Goal: Transaction & Acquisition: Purchase product/service

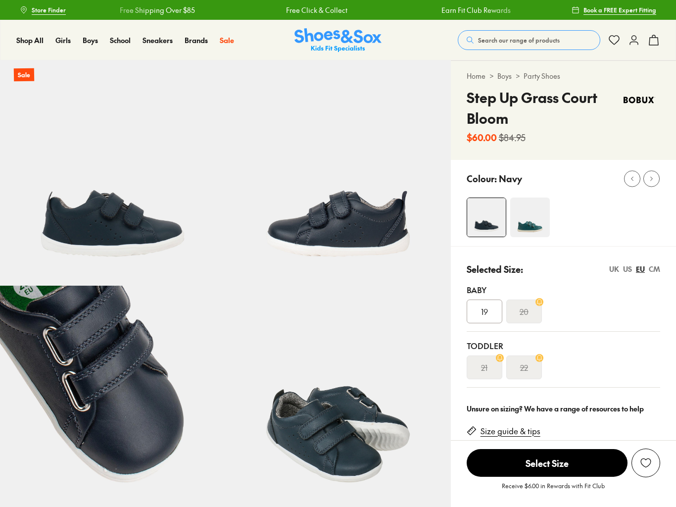
select select "*"
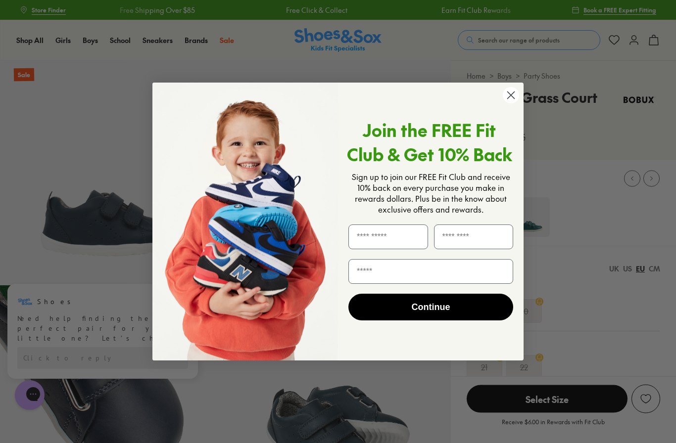
click at [505, 111] on div "Join the FREE Fit Club & Get 10% Back Sign up to join our FREE Fit Club and rec…" at bounding box center [427, 222] width 178 height 259
click at [513, 96] on circle "Close dialog" at bounding box center [511, 95] width 16 height 16
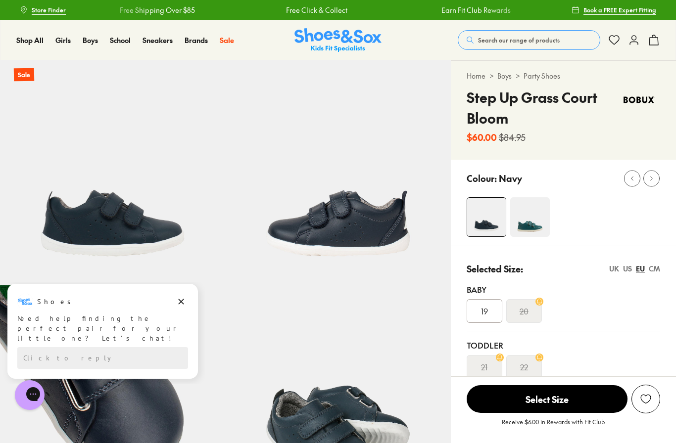
click at [556, 39] on span "Search our range of products" at bounding box center [519, 40] width 82 height 9
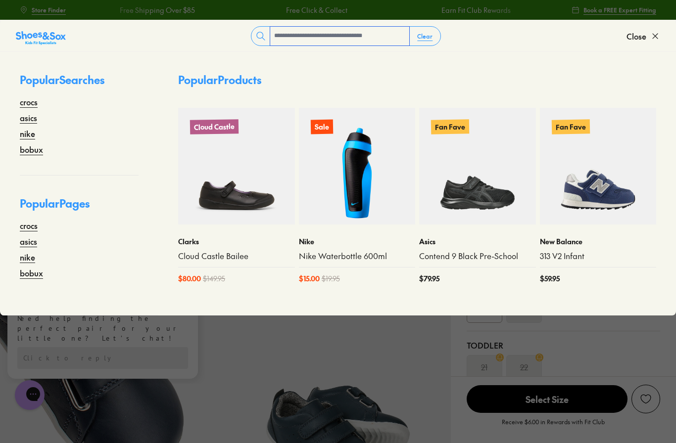
click at [394, 37] on input "text" at bounding box center [339, 36] width 139 height 19
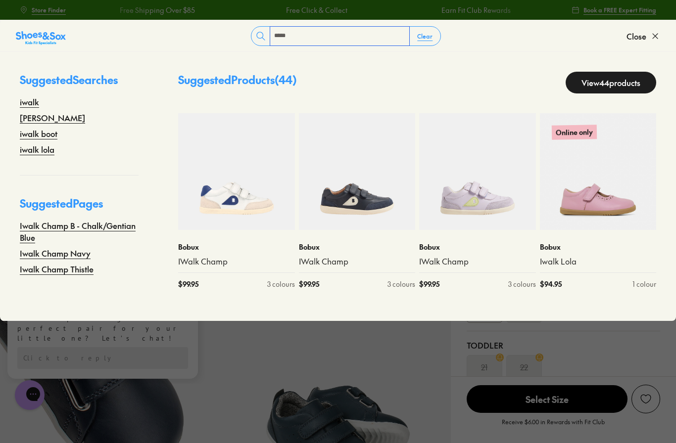
type input "*****"
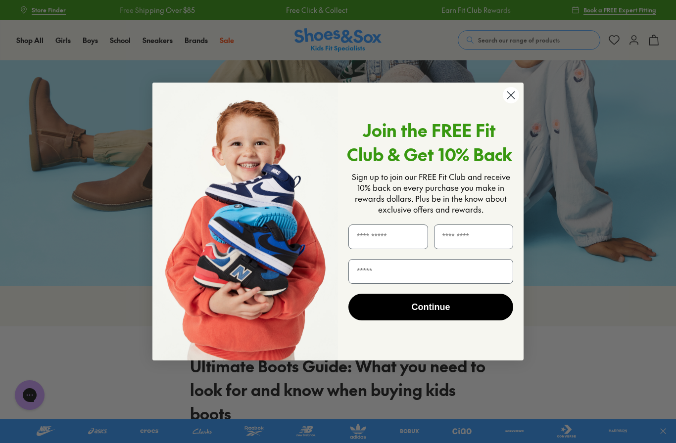
click at [509, 99] on circle "Close dialog" at bounding box center [511, 95] width 16 height 16
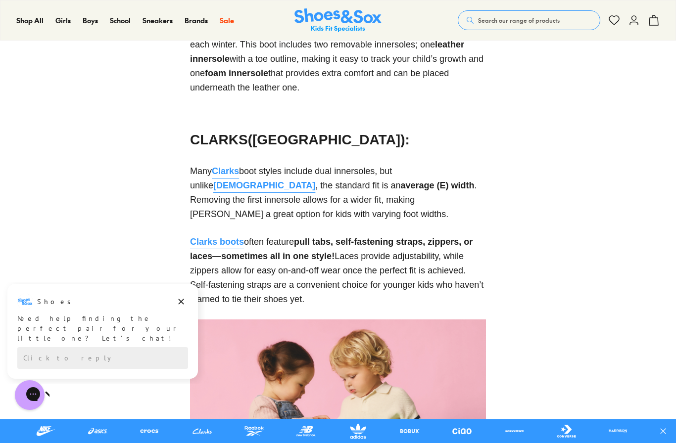
scroll to position [1330, 0]
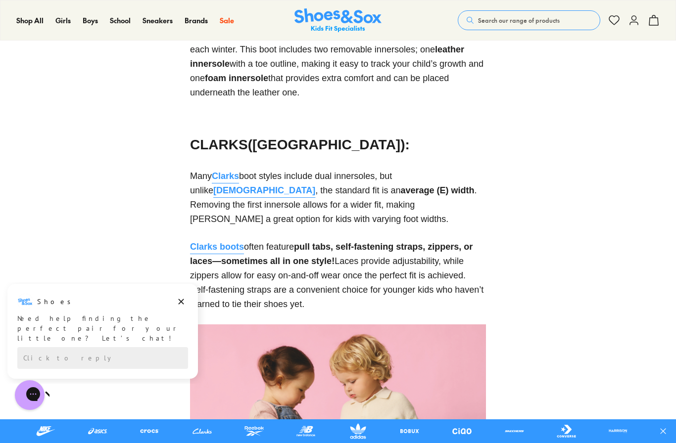
click at [232, 181] on span "Clarks" at bounding box center [225, 176] width 27 height 10
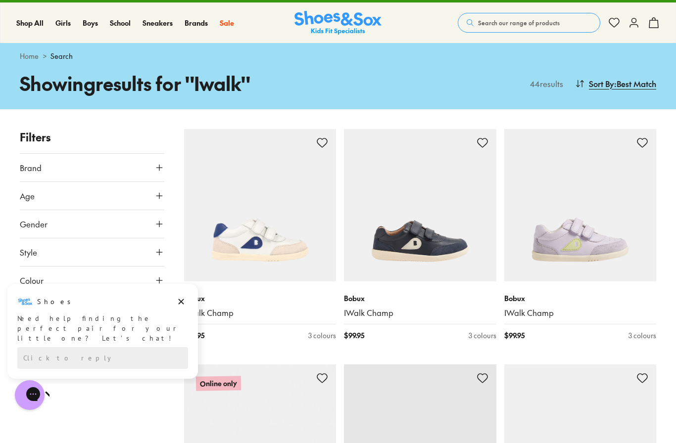
scroll to position [18, 0]
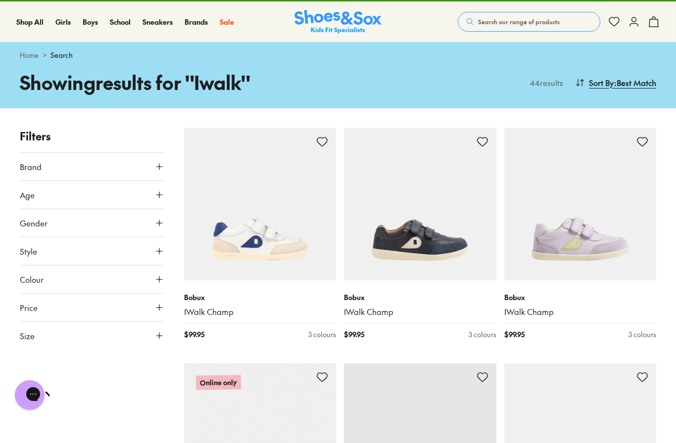
click at [163, 336] on icon at bounding box center [159, 336] width 10 height 10
click at [40, 415] on button "22" at bounding box center [36, 420] width 32 height 24
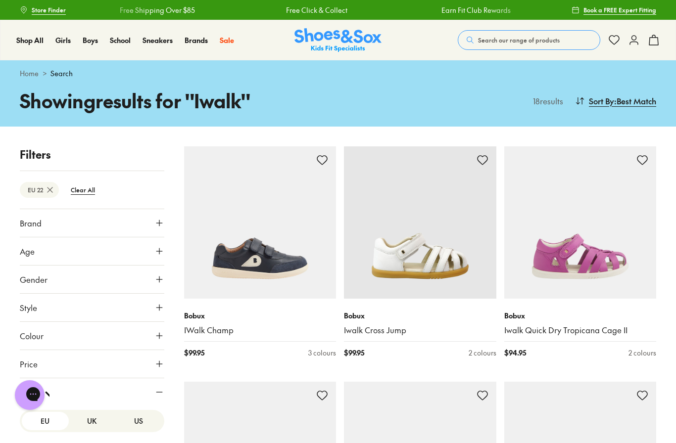
click at [646, 101] on span ": Best Match" at bounding box center [635, 101] width 42 height 12
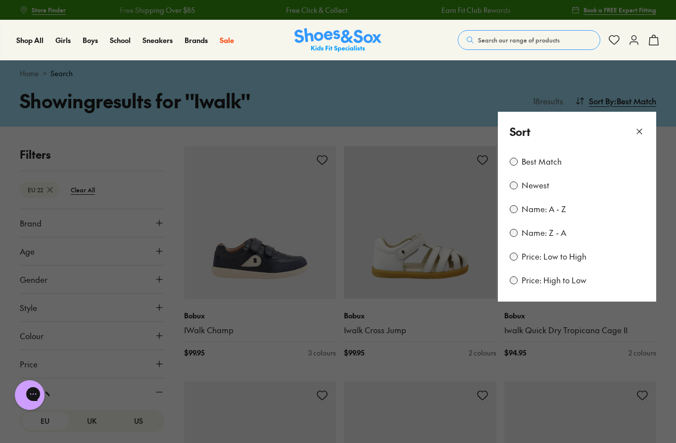
click at [572, 261] on label "Price: Low to High" at bounding box center [553, 256] width 65 height 11
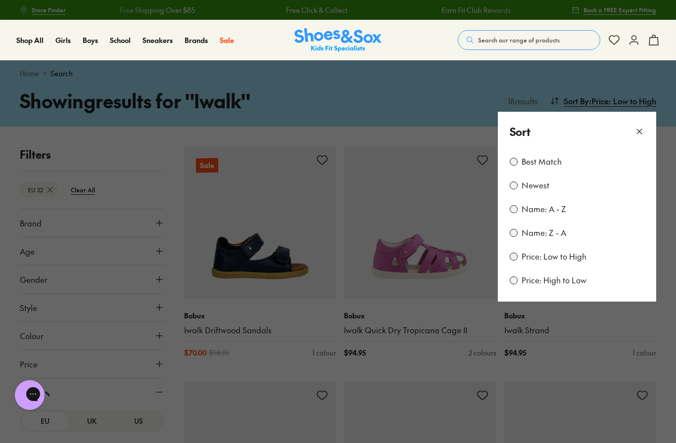
click at [639, 136] on icon at bounding box center [639, 132] width 10 height 10
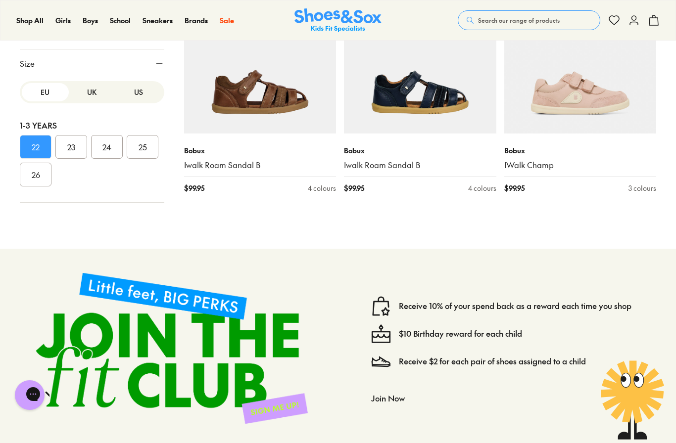
scroll to position [1284, 0]
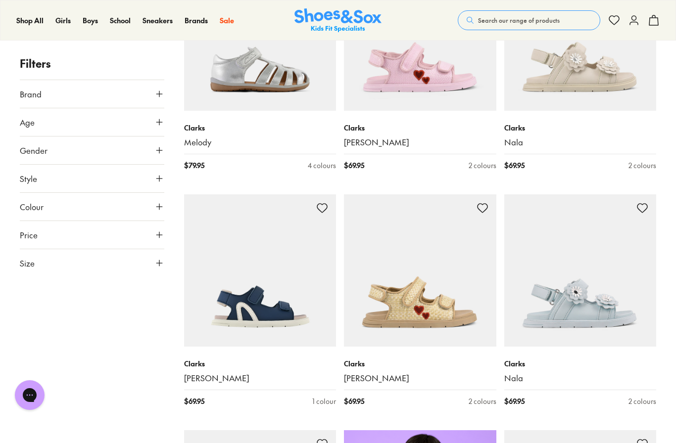
scroll to position [339, 0]
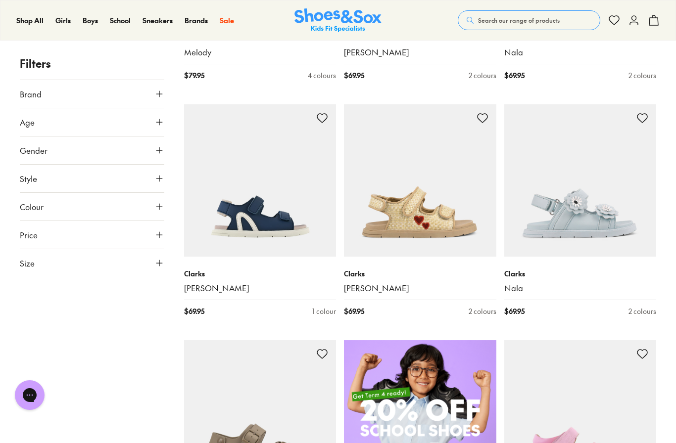
click at [141, 263] on button "Size" at bounding box center [92, 263] width 144 height 28
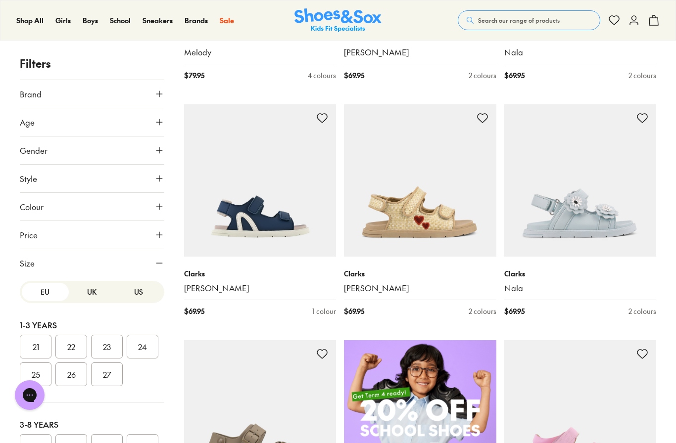
click at [68, 349] on button "22" at bounding box center [71, 347] width 32 height 24
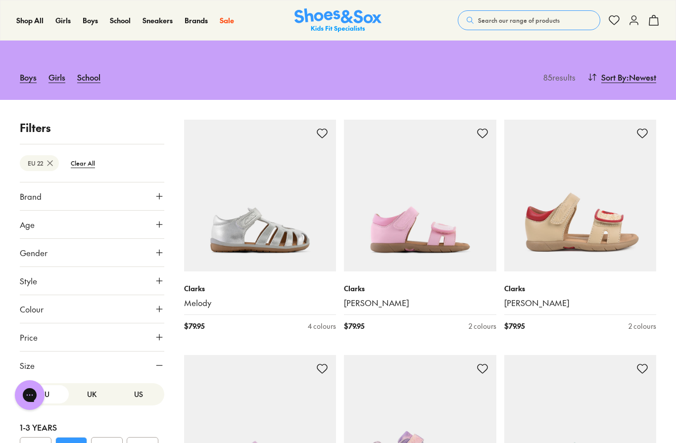
scroll to position [59, 0]
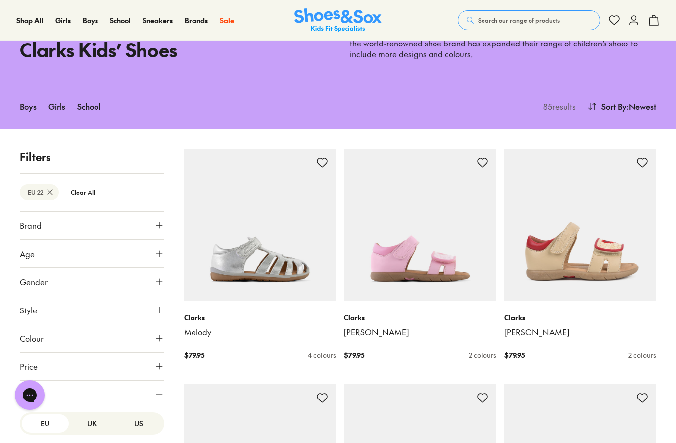
click at [632, 105] on span ": Newest" at bounding box center [641, 106] width 30 height 12
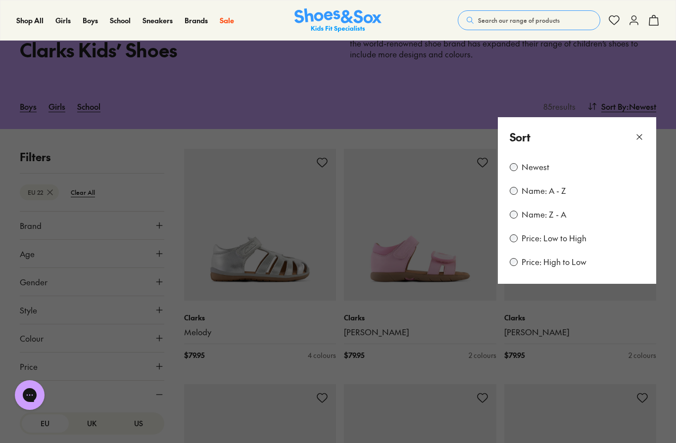
click at [568, 238] on label "Price: Low to High" at bounding box center [553, 238] width 65 height 11
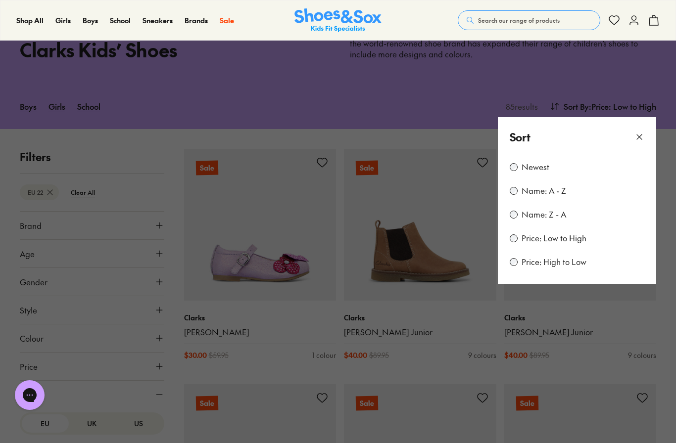
click at [638, 137] on use at bounding box center [639, 137] width 5 height 5
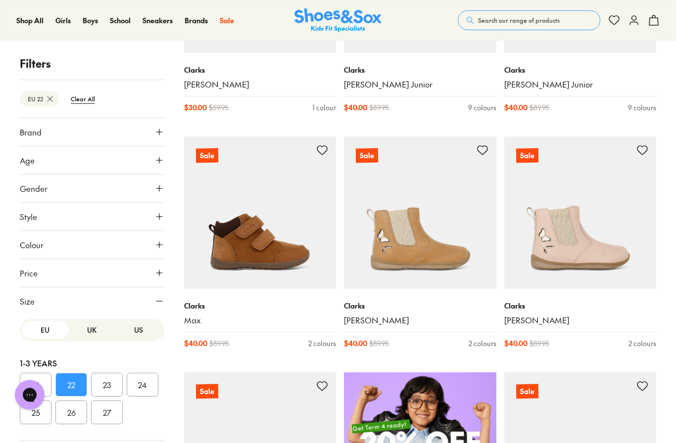
scroll to position [320, 0]
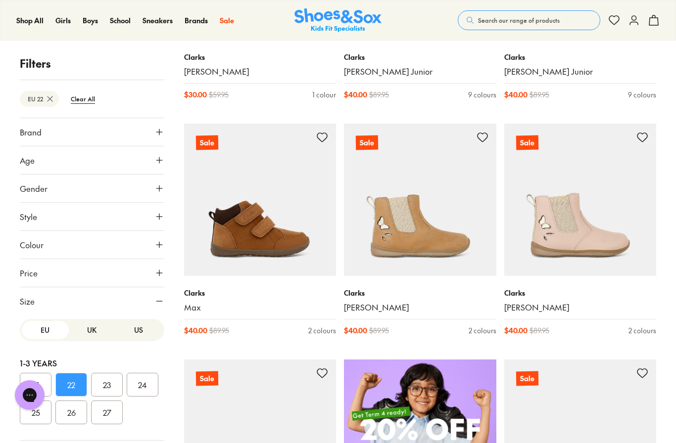
click at [31, 213] on span "Style" at bounding box center [28, 217] width 17 height 12
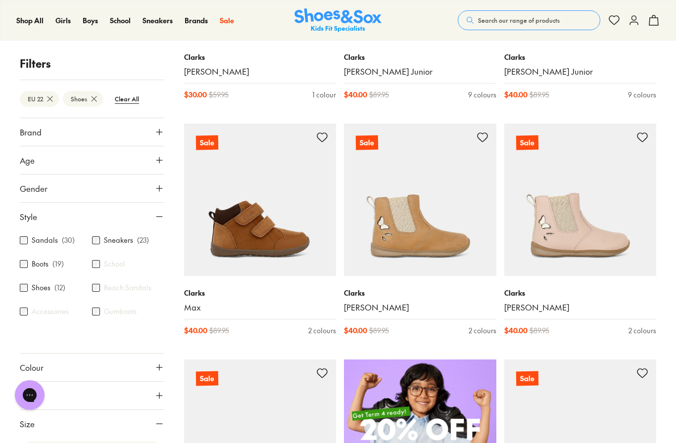
scroll to position [138, 0]
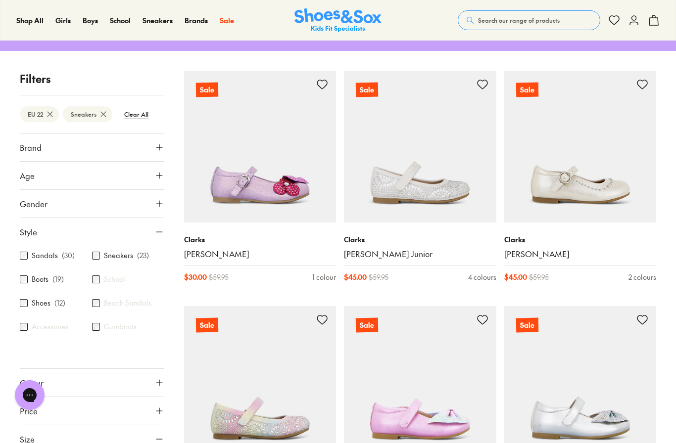
type input "***"
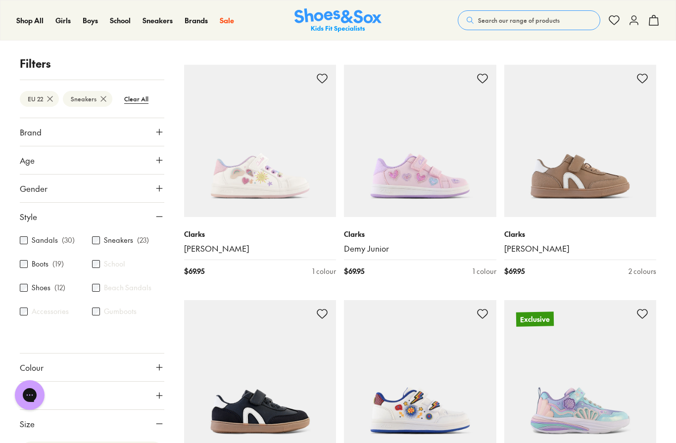
scroll to position [1034, 0]
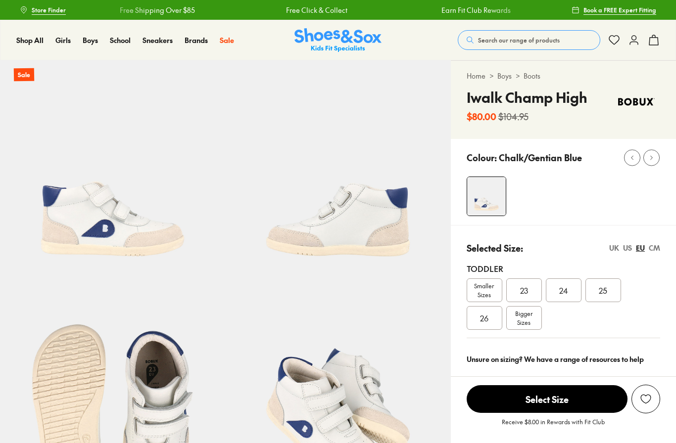
select select "*"
click at [484, 293] on span "Smaller Sizes" at bounding box center [484, 290] width 35 height 18
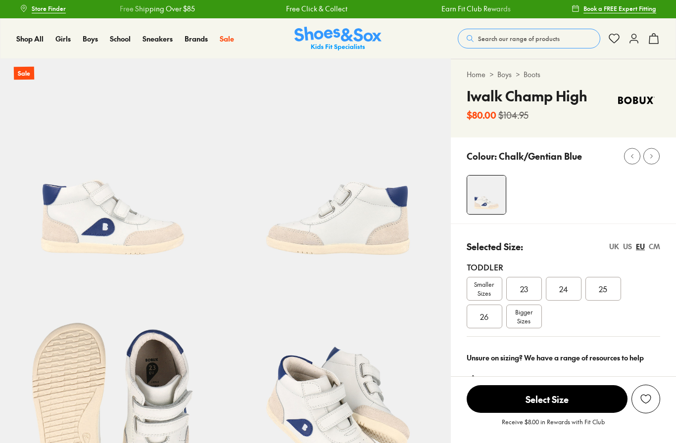
click at [361, 41] on img at bounding box center [337, 39] width 87 height 24
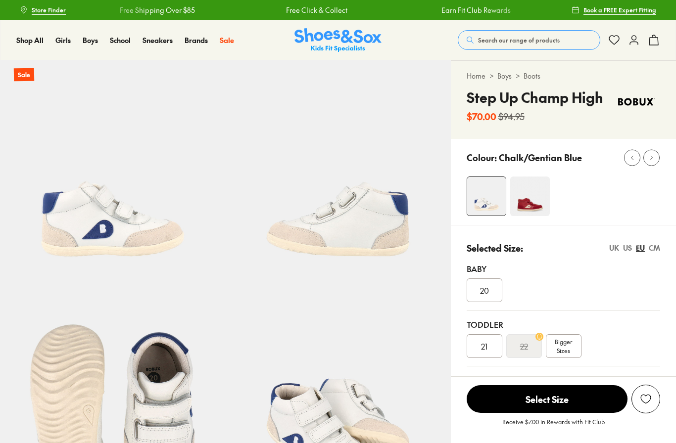
select select "*"
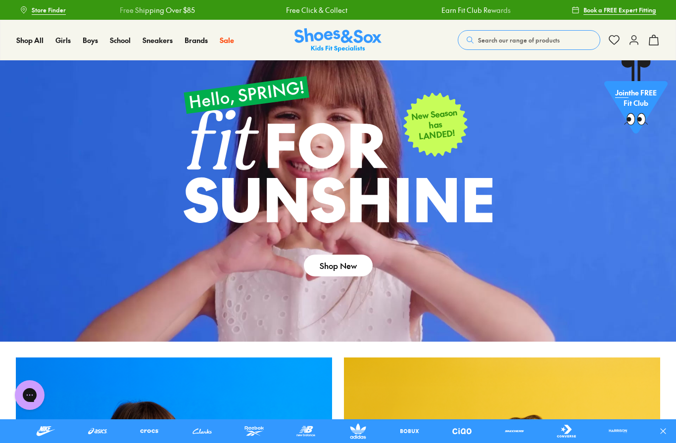
click at [520, 44] on span "Search our range of products" at bounding box center [519, 40] width 82 height 9
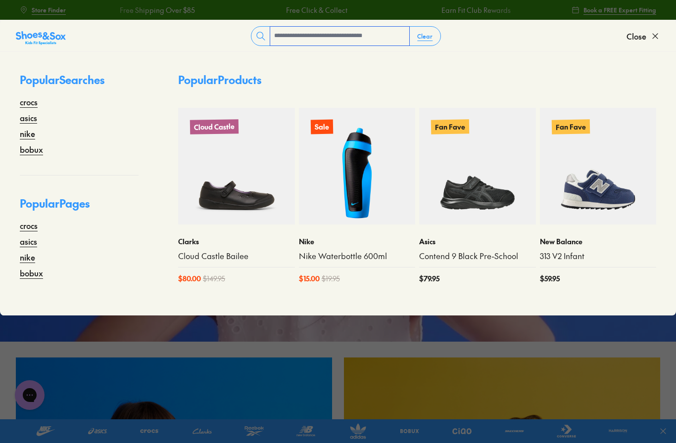
click at [380, 42] on input "text" at bounding box center [339, 36] width 139 height 19
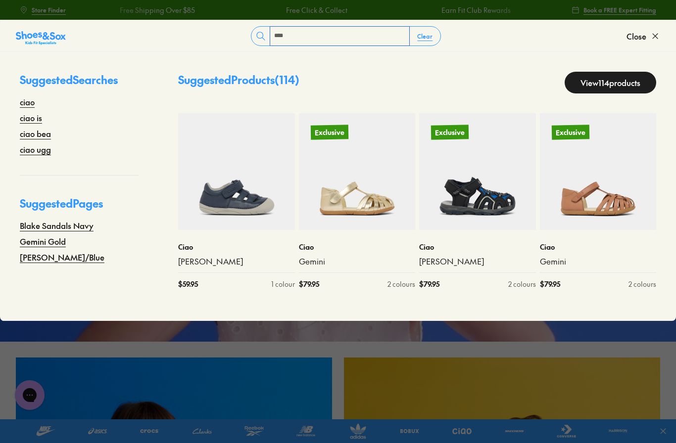
type input "****"
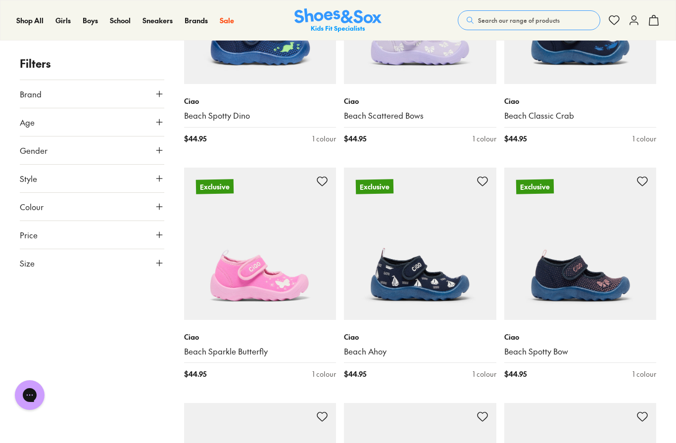
scroll to position [2807, 0]
